Goal: Information Seeking & Learning: Learn about a topic

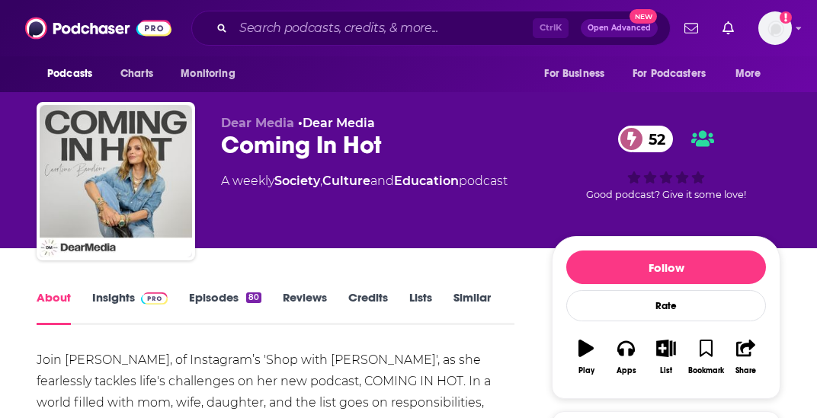
click at [113, 298] on link "Insights" at bounding box center [129, 307] width 75 height 35
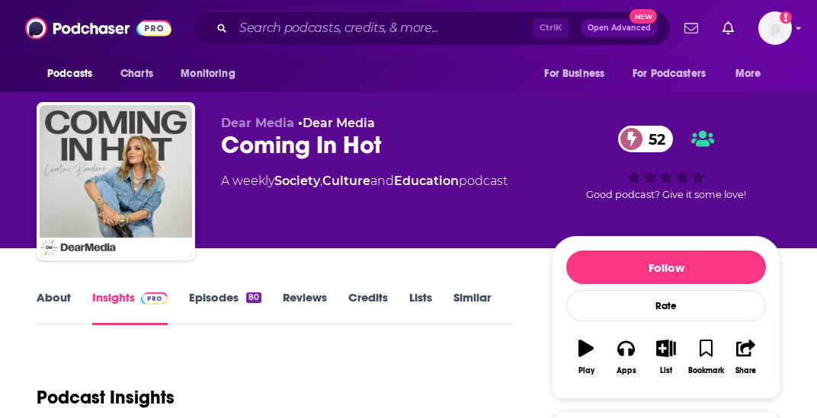
scroll to position [305, 0]
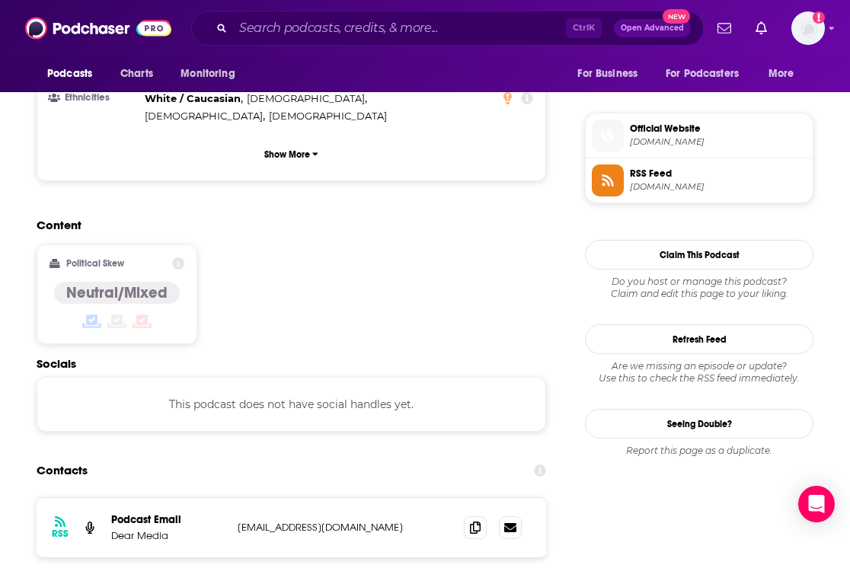
scroll to position [1067, 0]
